Goal: Transaction & Acquisition: Purchase product/service

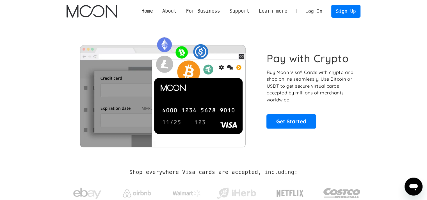
click at [319, 12] on link "Log In" at bounding box center [314, 11] width 26 height 12
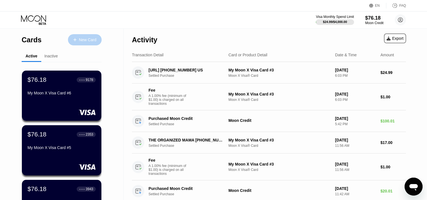
click at [90, 40] on div "New Card" at bounding box center [87, 40] width 17 height 5
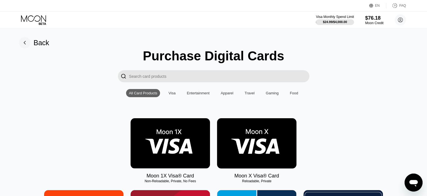
click at [169, 179] on div "Moon 1X Visa® Card" at bounding box center [170, 176] width 47 height 6
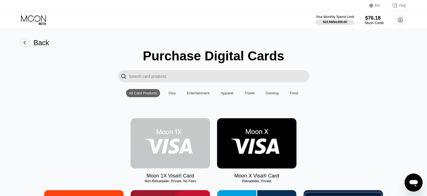
click at [176, 160] on img at bounding box center [170, 143] width 79 height 50
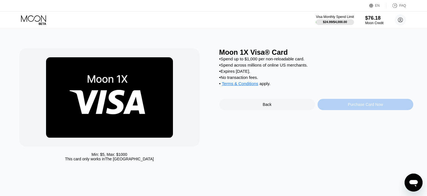
click at [364, 107] on div "Purchase Card Now" at bounding box center [365, 104] width 35 height 4
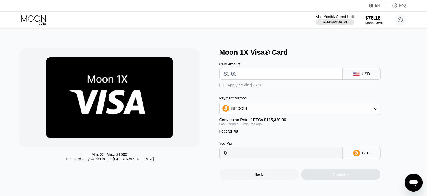
click at [349, 76] on div "USD" at bounding box center [362, 74] width 38 height 12
click at [367, 113] on div "BITCOIN" at bounding box center [300, 108] width 161 height 11
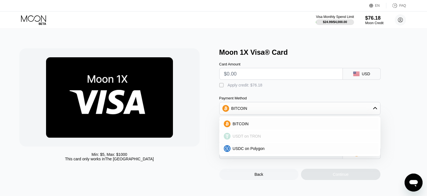
click at [255, 138] on span "USDT on TRON" at bounding box center [247, 136] width 28 height 4
type input "0.00"
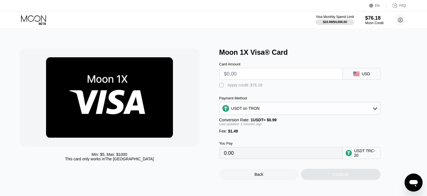
click at [238, 159] on input "0.00" at bounding box center [281, 152] width 114 height 11
click at [225, 158] on input "0.00" at bounding box center [281, 152] width 114 height 11
click at [241, 76] on input "text" at bounding box center [281, 73] width 114 height 11
type input "$30"
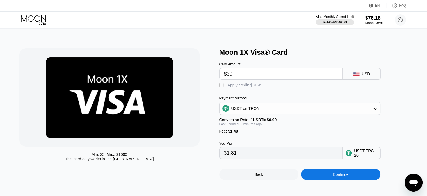
type input "31.81"
type input "$30"
click at [337, 133] on div "Fee : $1.49" at bounding box center [299, 131] width 161 height 4
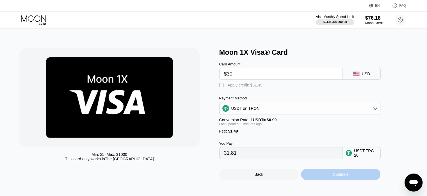
click at [346, 177] on div "Continue" at bounding box center [341, 174] width 16 height 4
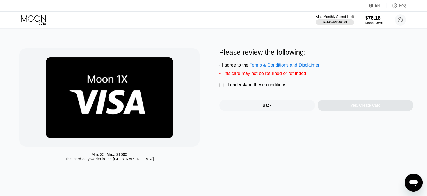
click at [221, 88] on div "" at bounding box center [222, 86] width 6 height 6
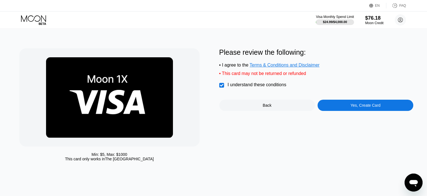
click at [362, 108] on div "Yes, Create Card" at bounding box center [365, 105] width 30 height 4
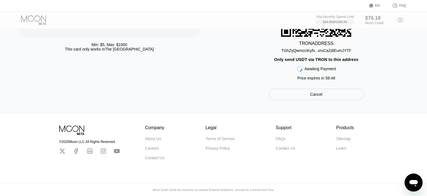
scroll to position [112, 0]
click at [317, 93] on div "Cancel" at bounding box center [316, 94] width 12 height 5
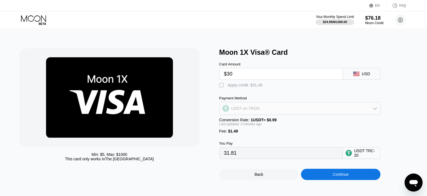
click at [340, 109] on div "USDT on TRON" at bounding box center [300, 108] width 161 height 11
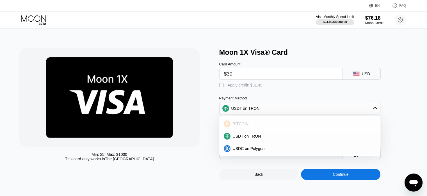
click at [303, 126] on div "BITCOIN" at bounding box center [303, 124] width 145 height 4
type input "0.00027330"
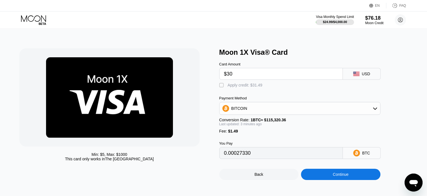
click at [394, 120] on div "Card Amount $30 USD  Apply credit: $31.49 Payment Method BITCOIN Conversion Ra…" at bounding box center [309, 107] width 180 height 102
click at [258, 169] on div "Back Continue" at bounding box center [309, 169] width 180 height 21
click at [287, 92] on div "Card Amount $30 USD  Apply credit: $31.49 Payment Method BITCOIN Conversion Ra…" at bounding box center [309, 107] width 180 height 102
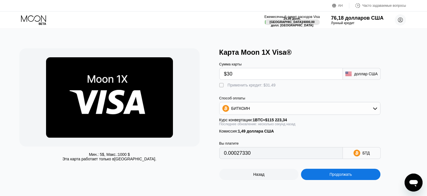
drag, startPoint x: 250, startPoint y: 87, endPoint x: 210, endPoint y: 89, distance: 40.7
click at [210, 89] on div "Мин.: 5 $ , Макс.: 1000 $ Эта карта работает только в США. Карта Moon 1X Visa® …" at bounding box center [213, 114] width 389 height 132
click at [221, 87] on font "" at bounding box center [221, 86] width 4 height 6
click at [245, 87] on font "Применить кредит: $31.49" at bounding box center [252, 85] width 48 height 4
click at [222, 88] on font "" at bounding box center [221, 86] width 4 height 6
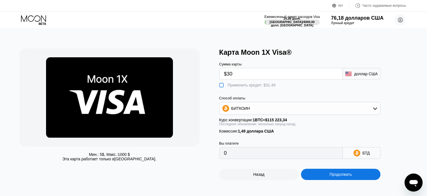
click at [236, 87] on font "Применить кредит: $31.49" at bounding box center [252, 85] width 48 height 4
click at [368, 113] on div "БИТКОИН" at bounding box center [300, 108] width 161 height 11
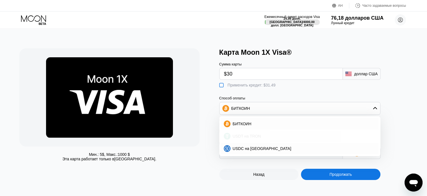
click at [266, 138] on div "USDT на TRON" at bounding box center [303, 136] width 145 height 4
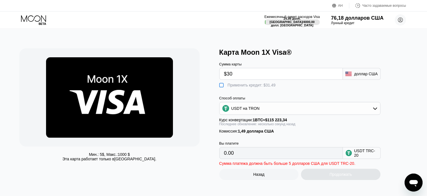
click at [220, 87] on font "" at bounding box center [221, 86] width 4 height 6
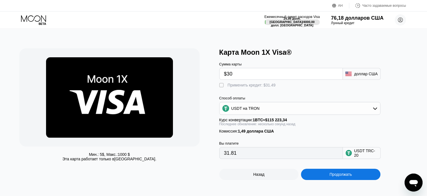
click at [229, 87] on font "Применить кредит: $31.49" at bounding box center [252, 85] width 48 height 4
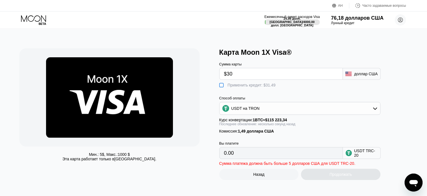
click at [230, 87] on font "Применить кредит: $31.49" at bounding box center [252, 85] width 48 height 4
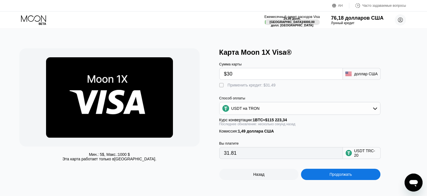
click at [223, 87] on font "" at bounding box center [221, 86] width 4 height 6
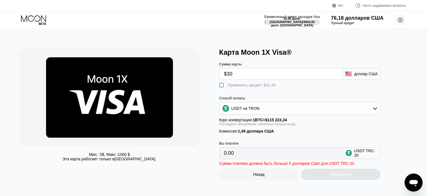
click at [223, 87] on font "" at bounding box center [221, 86] width 4 height 6
type input "31.81"
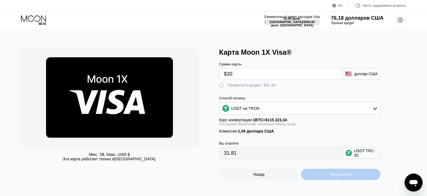
click at [343, 177] on font "Продолжать" at bounding box center [341, 174] width 22 height 4
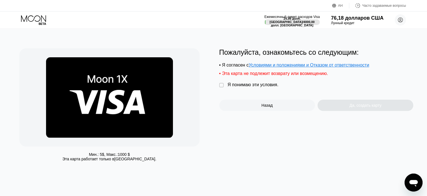
click at [222, 88] on font "" at bounding box center [221, 86] width 4 height 6
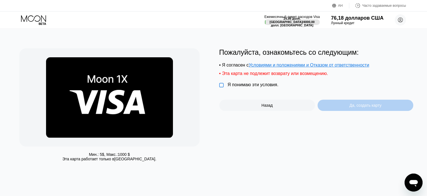
click at [352, 108] on font "Да, создать карту" at bounding box center [365, 105] width 32 height 4
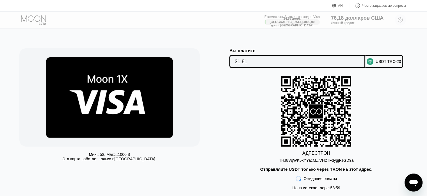
scroll to position [84, 0]
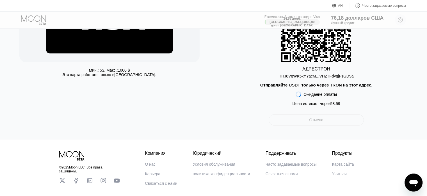
click at [318, 122] on font "Отмена" at bounding box center [316, 120] width 14 height 4
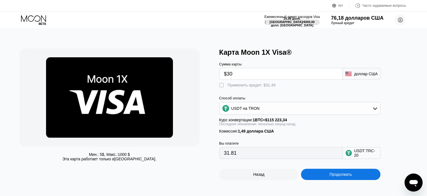
click at [257, 76] on input "$30" at bounding box center [281, 73] width 114 height 11
click at [261, 114] on div "USDT на TRON" at bounding box center [300, 108] width 161 height 11
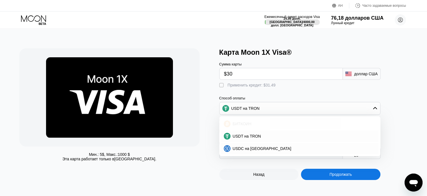
click at [252, 126] on div "БИТКОИН" at bounding box center [303, 124] width 145 height 4
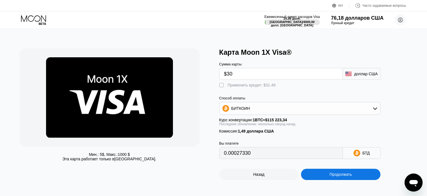
click at [227, 86] on div " Применить кредит: $31.49" at bounding box center [248, 86] width 59 height 6
type input "0"
click at [196, 109] on div at bounding box center [109, 97] width 180 height 98
click at [29, 17] on icon at bounding box center [34, 20] width 26 height 10
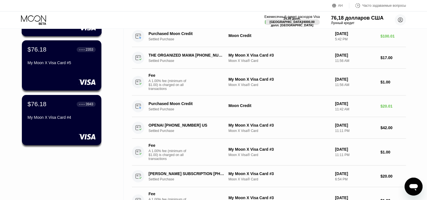
scroll to position [112, 0]
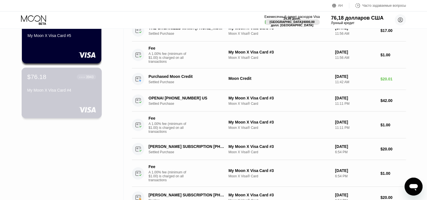
click at [84, 100] on div "$76.18 ● ● ● ● 3943 My Moon X Visa Card #4" at bounding box center [62, 93] width 80 height 51
